Goal: Task Accomplishment & Management: Manage account settings

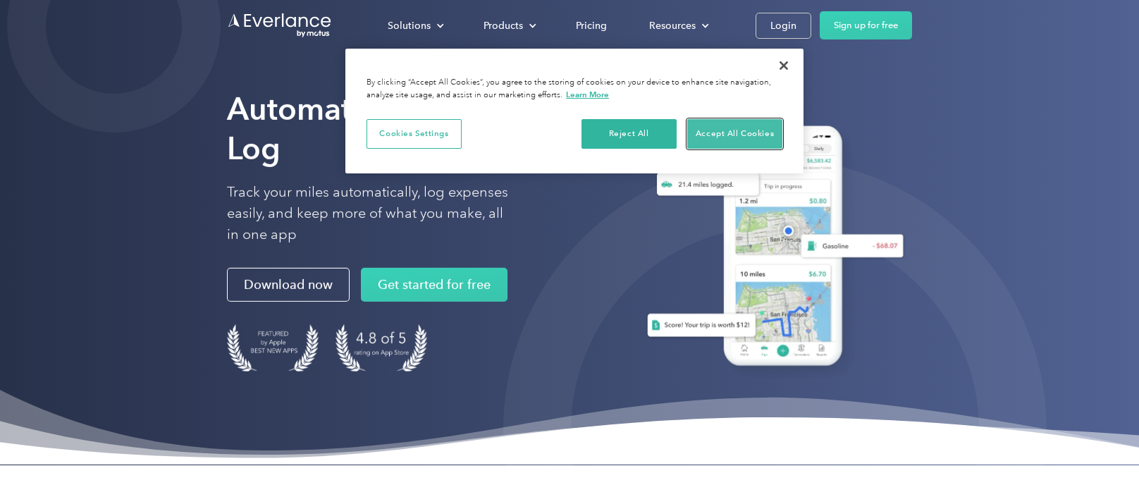
click at [744, 137] on button "Accept All Cookies" at bounding box center [734, 134] width 95 height 30
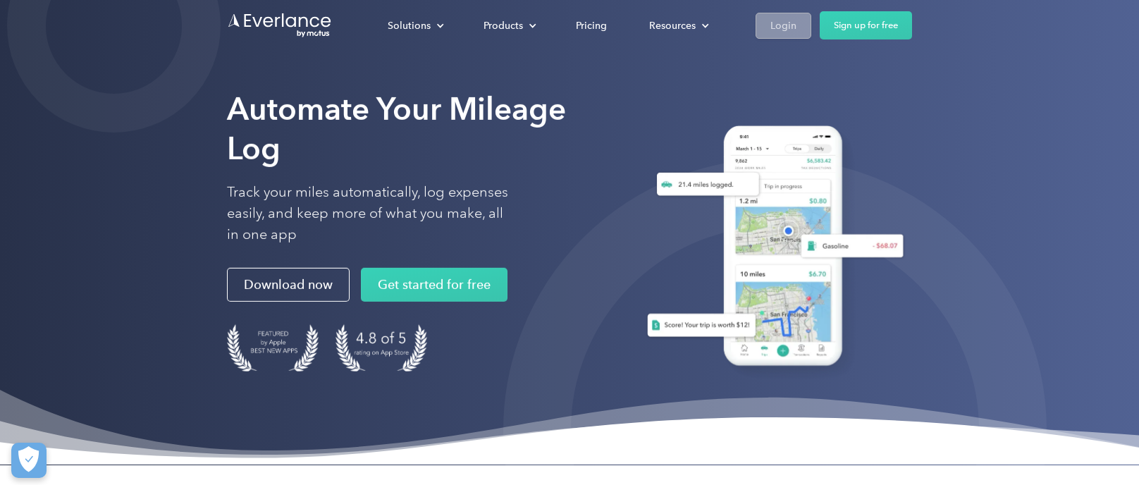
click at [784, 27] on div "Login" at bounding box center [783, 26] width 26 height 18
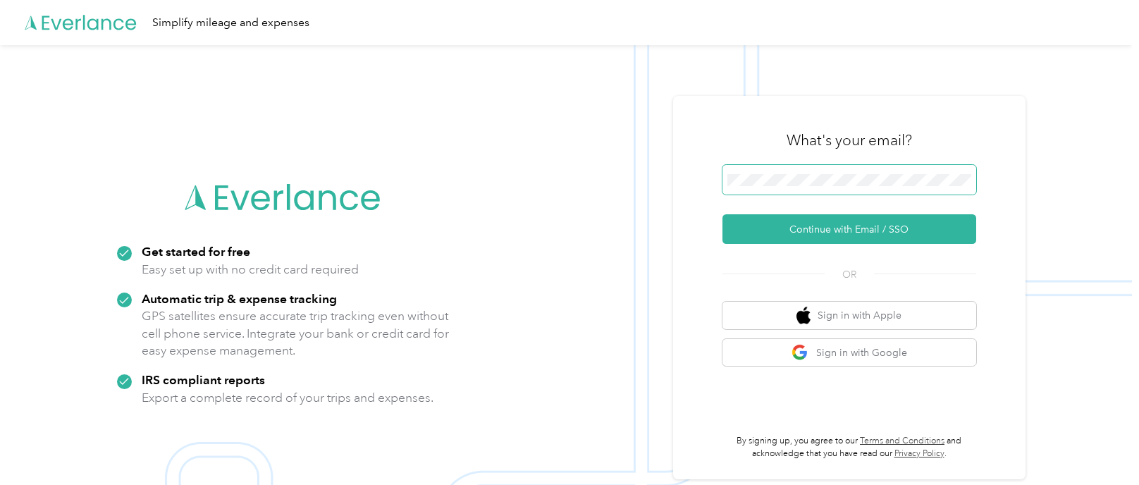
click at [722, 214] on button "Continue with Email / SSO" at bounding box center [849, 229] width 254 height 30
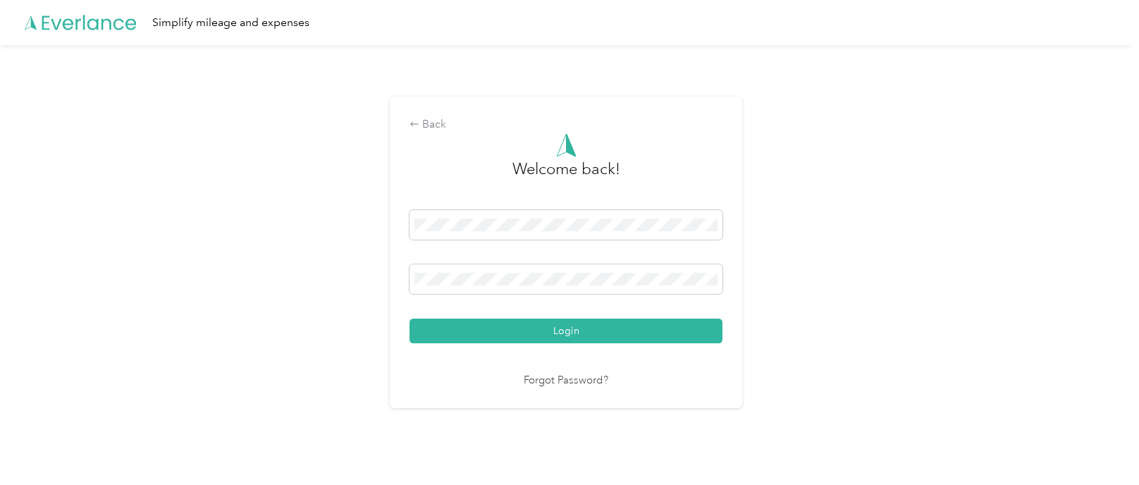
click at [409, 318] on button "Login" at bounding box center [565, 330] width 313 height 25
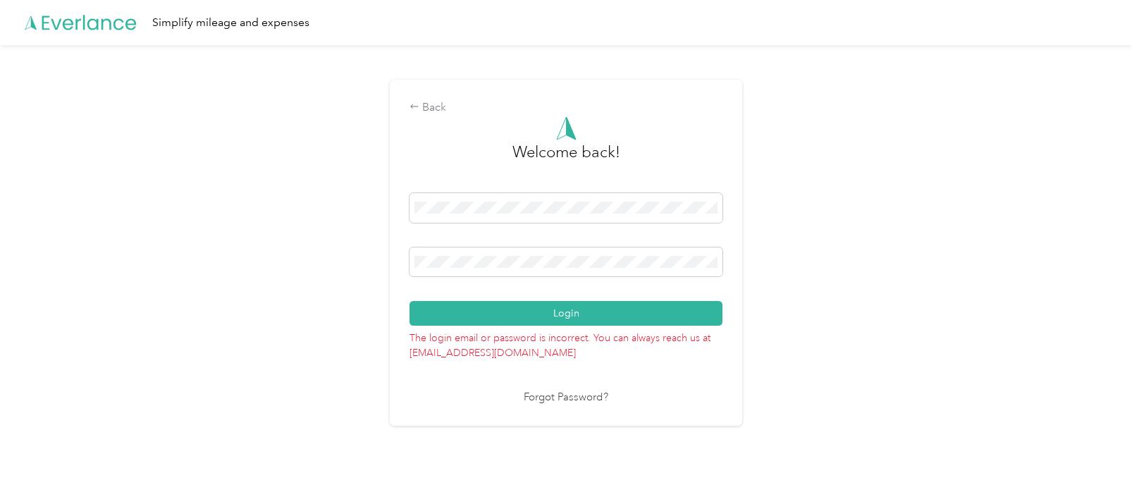
click at [548, 399] on link "Forgot Password?" at bounding box center [565, 398] width 85 height 16
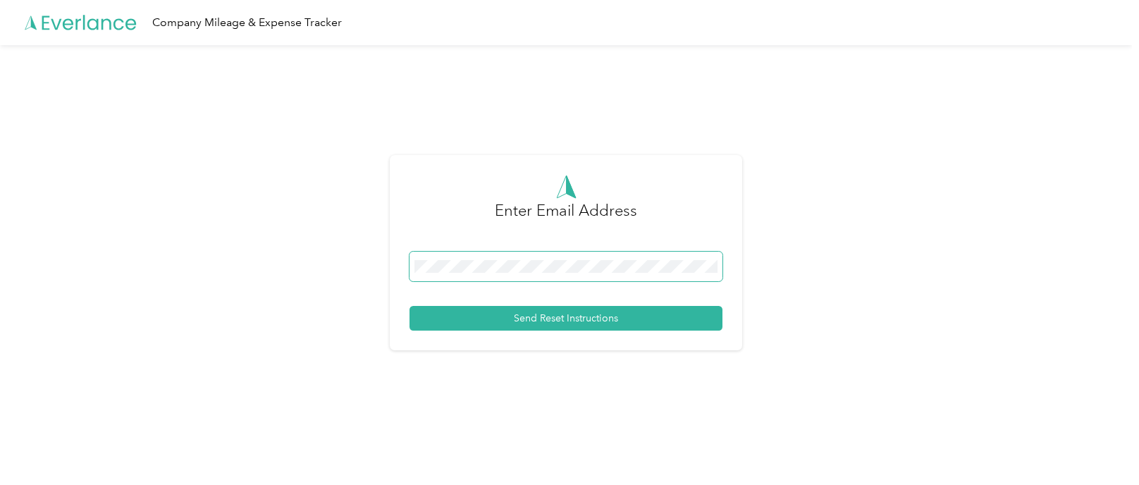
click at [497, 273] on span at bounding box center [565, 267] width 313 height 30
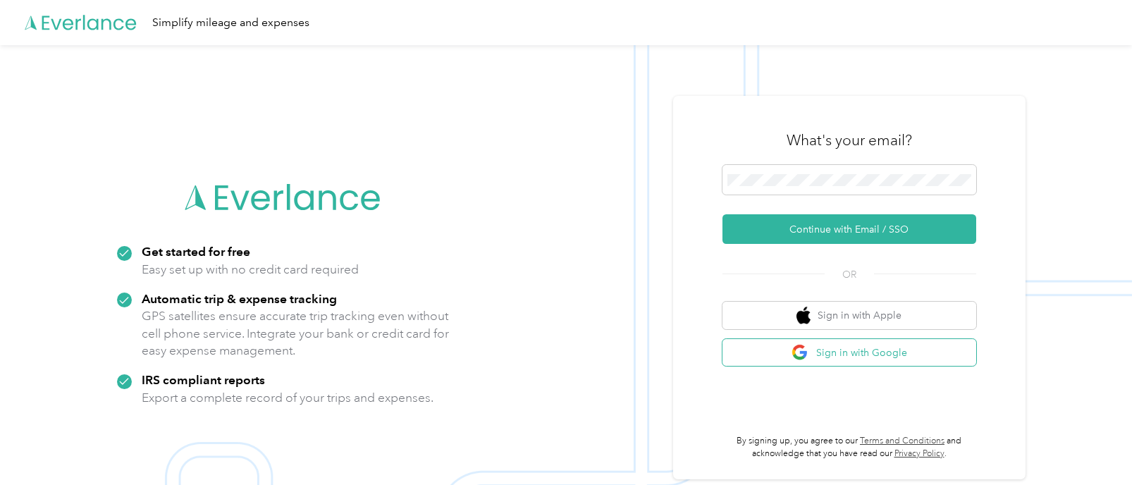
click at [907, 356] on button "Sign in with Google" at bounding box center [849, 352] width 254 height 27
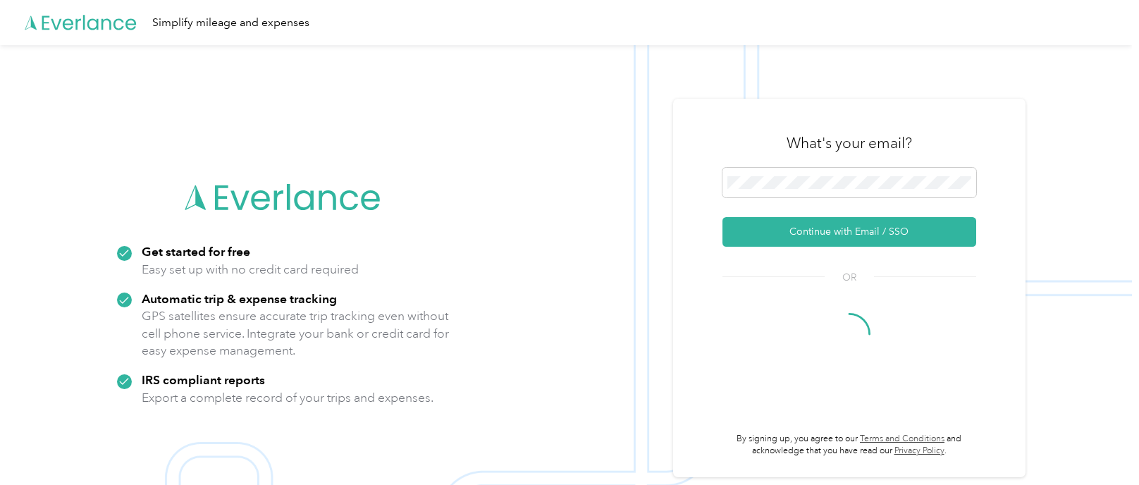
click at [588, 71] on img at bounding box center [565, 287] width 1131 height 485
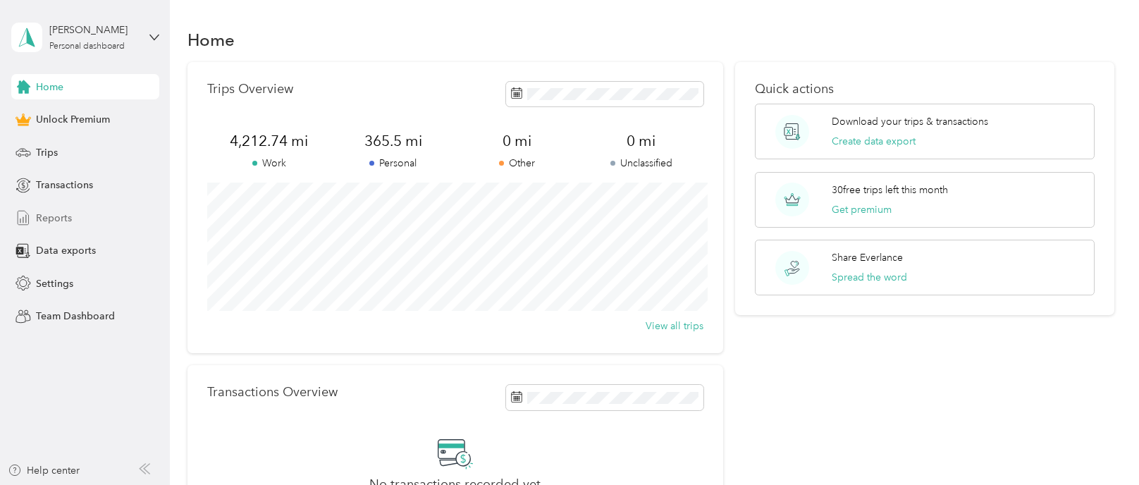
click at [32, 222] on div "Reports" at bounding box center [85, 217] width 148 height 25
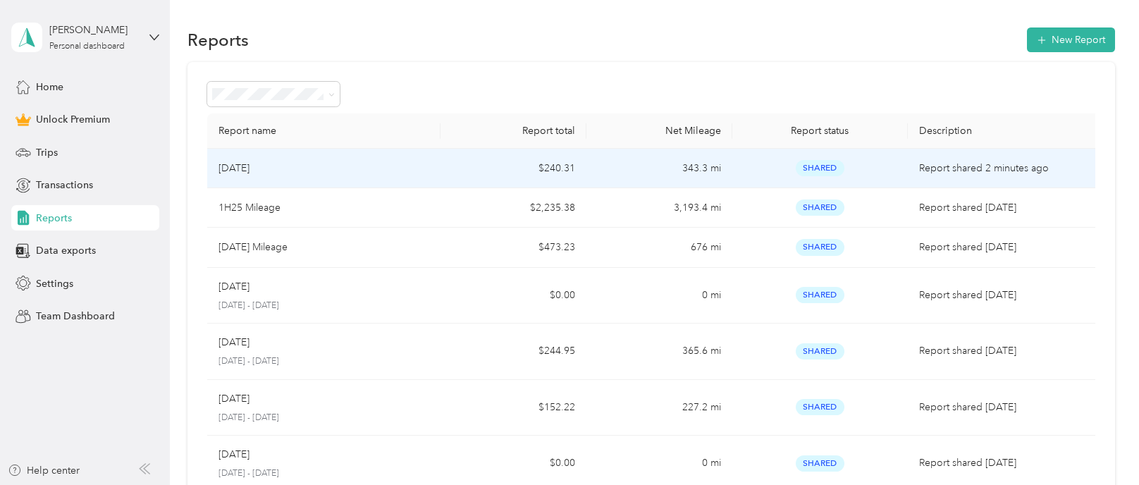
click at [284, 165] on div "August 2025" at bounding box center [323, 168] width 211 height 15
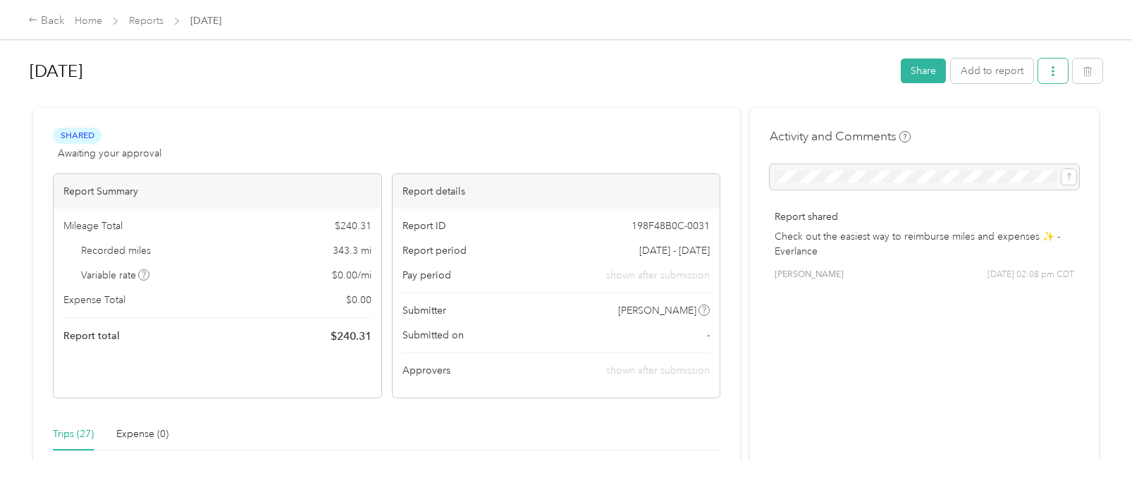
click at [1054, 68] on icon "button" at bounding box center [1053, 71] width 10 height 10
click at [1007, 122] on span "Download" at bounding box center [1019, 122] width 46 height 15
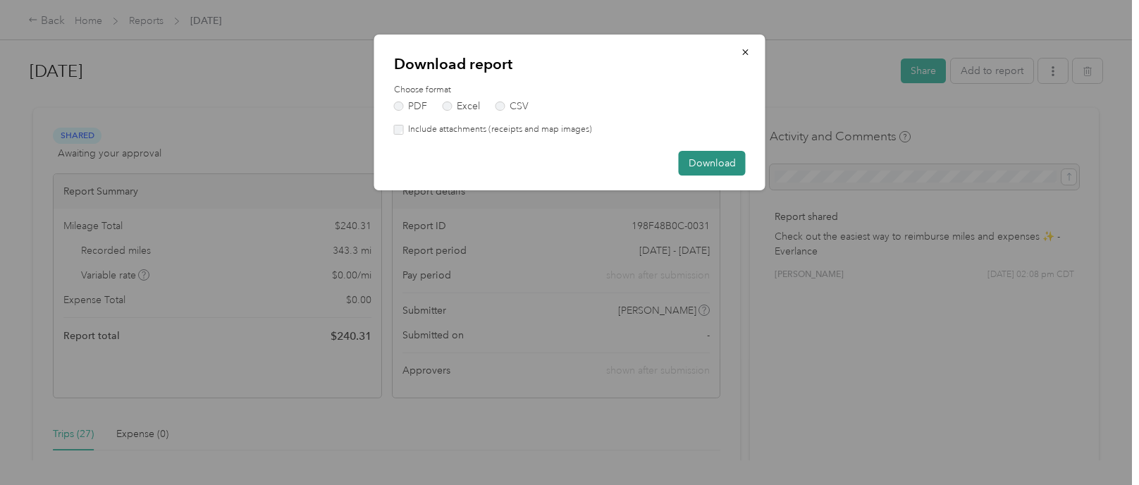
click at [709, 159] on button "Download" at bounding box center [711, 163] width 67 height 25
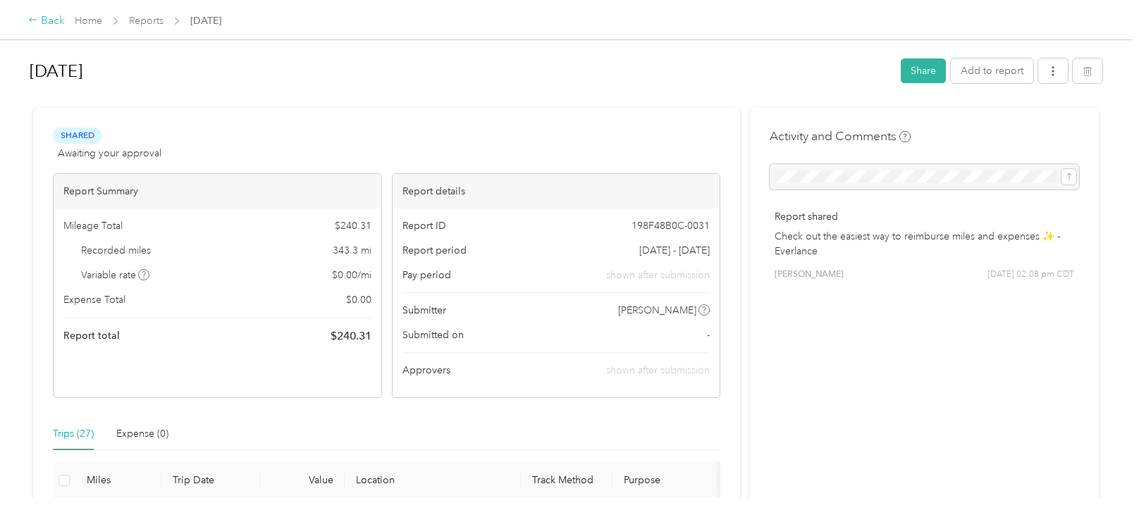
click at [35, 23] on icon at bounding box center [33, 20] width 10 height 10
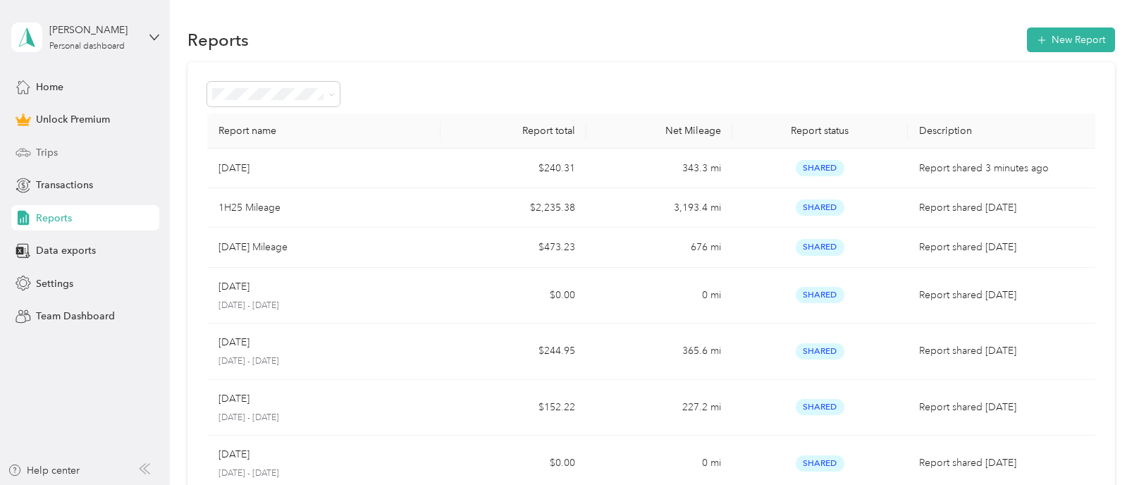
click at [58, 148] on div "Trips" at bounding box center [85, 151] width 148 height 25
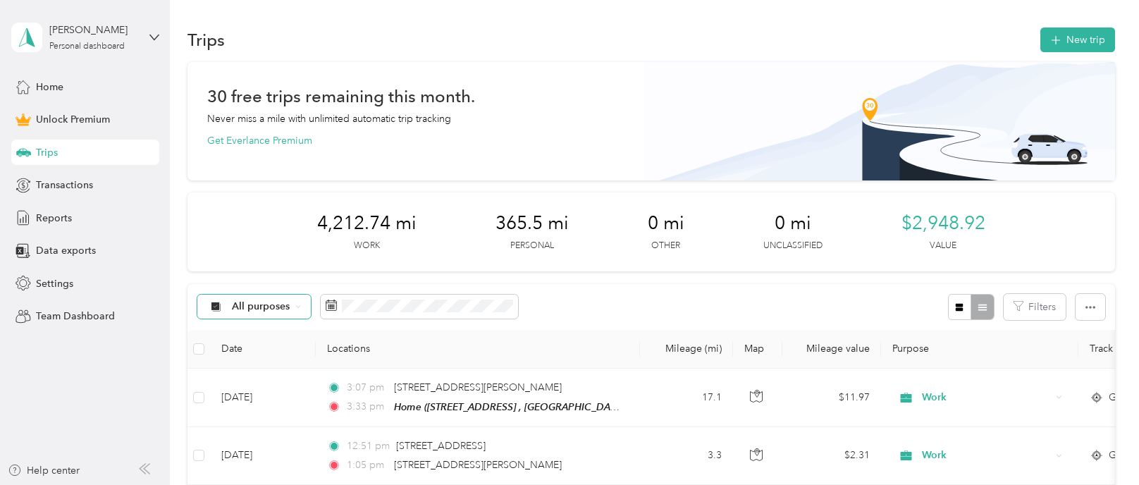
click at [299, 306] on icon at bounding box center [298, 307] width 6 height 6
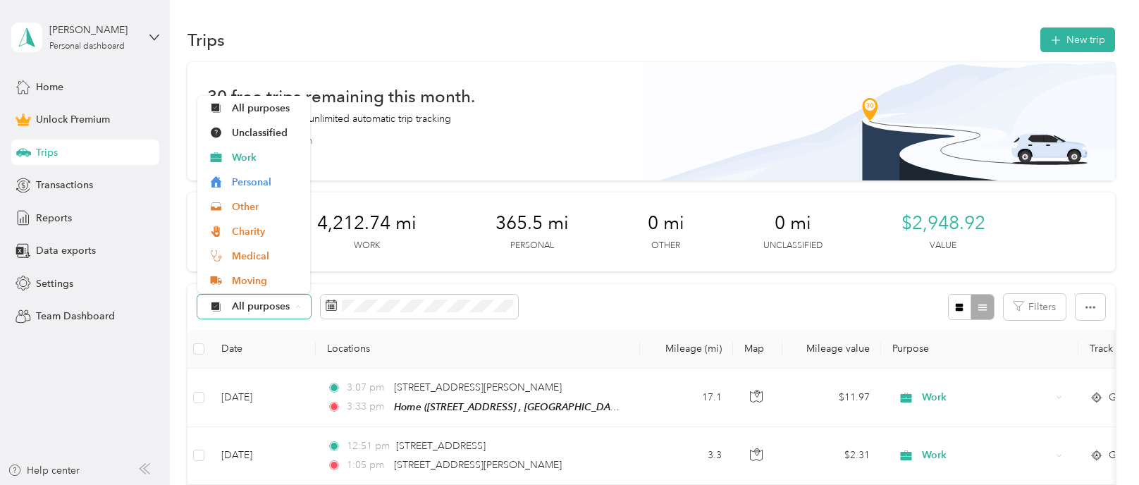
click at [299, 306] on icon at bounding box center [298, 307] width 6 height 6
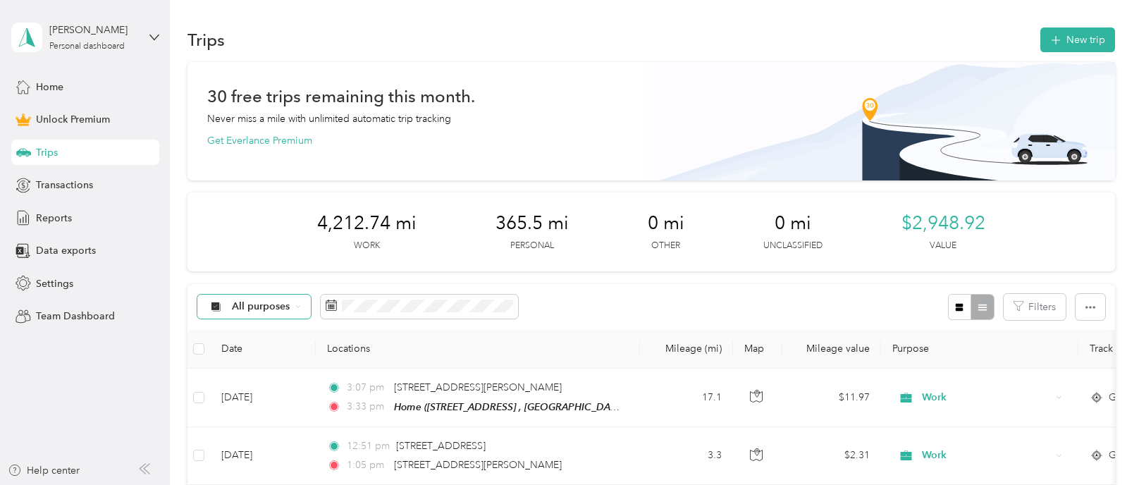
click at [299, 306] on icon at bounding box center [298, 307] width 6 height 6
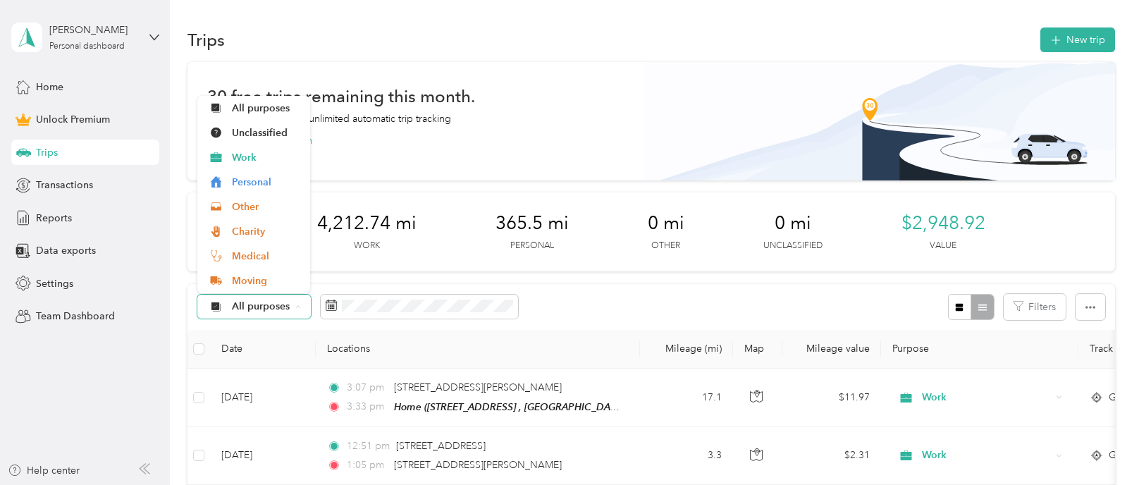
click at [299, 306] on icon at bounding box center [298, 307] width 6 height 6
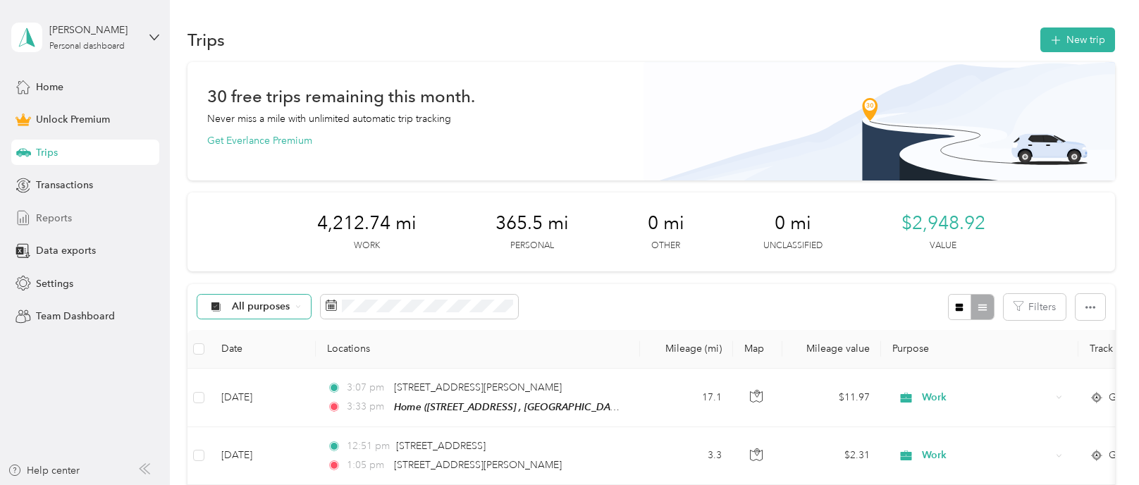
click at [68, 219] on span "Reports" at bounding box center [54, 218] width 36 height 15
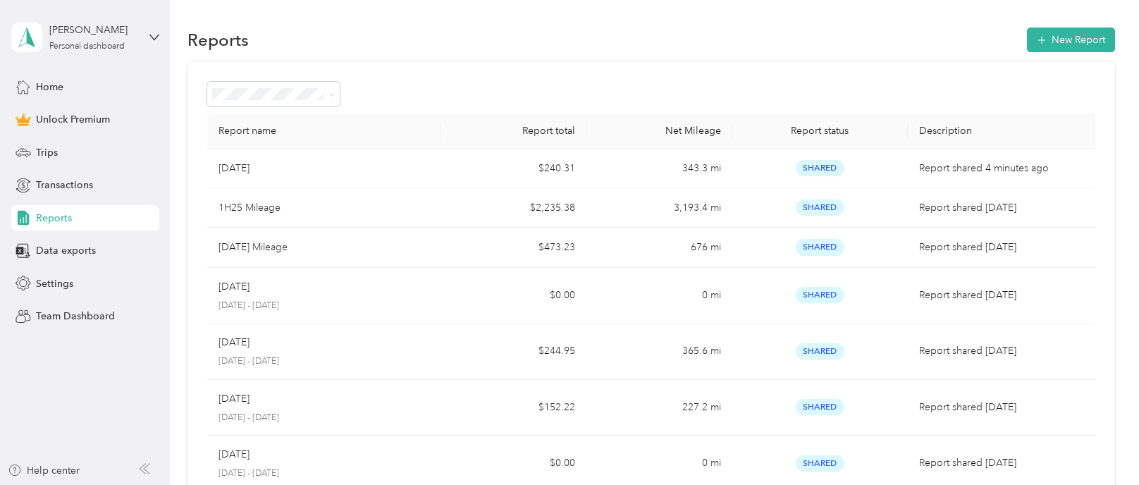
click at [609, 31] on div "Reports New Report" at bounding box center [650, 40] width 927 height 30
click at [318, 100] on span at bounding box center [273, 94] width 132 height 25
click at [328, 95] on icon at bounding box center [331, 95] width 6 height 6
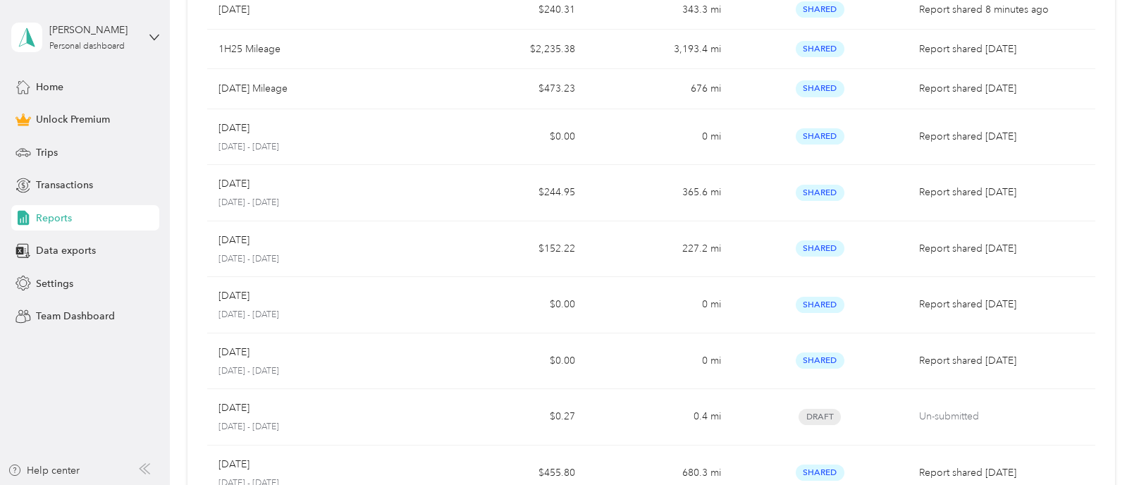
scroll to position [164, 0]
